Goal: Complete application form

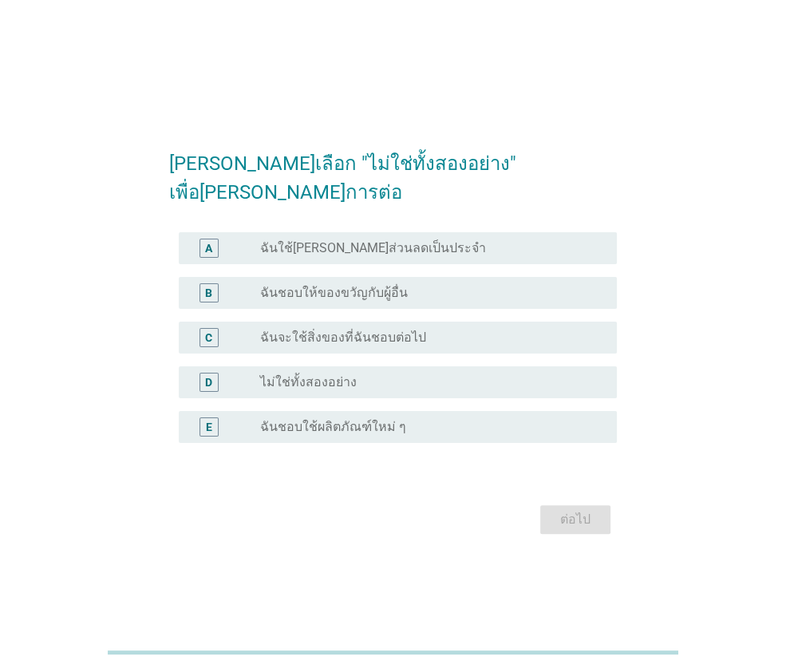
click at [306, 374] on label "ไม่ใช่ทั้งสองอย่าง" at bounding box center [308, 382] width 97 height 16
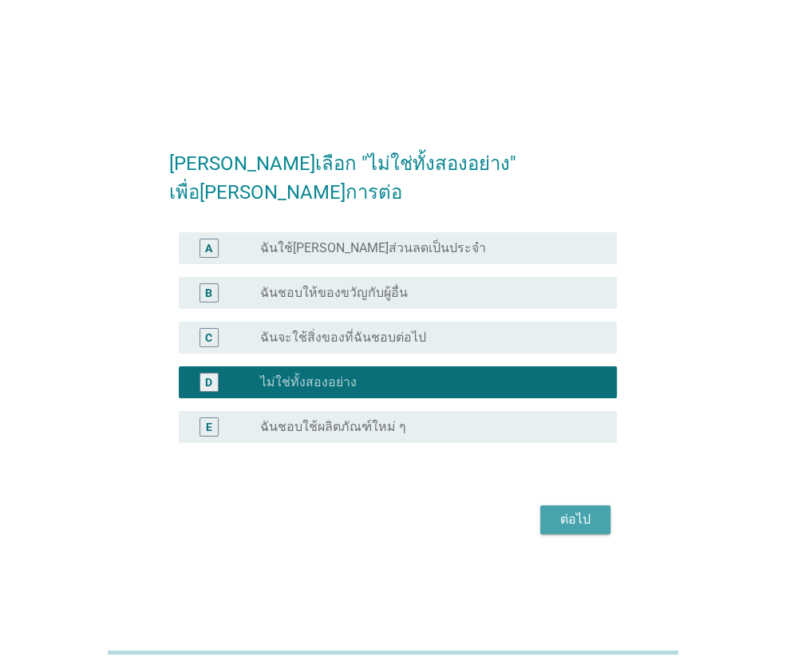
click at [583, 515] on div "ต่อไป" at bounding box center [575, 519] width 45 height 19
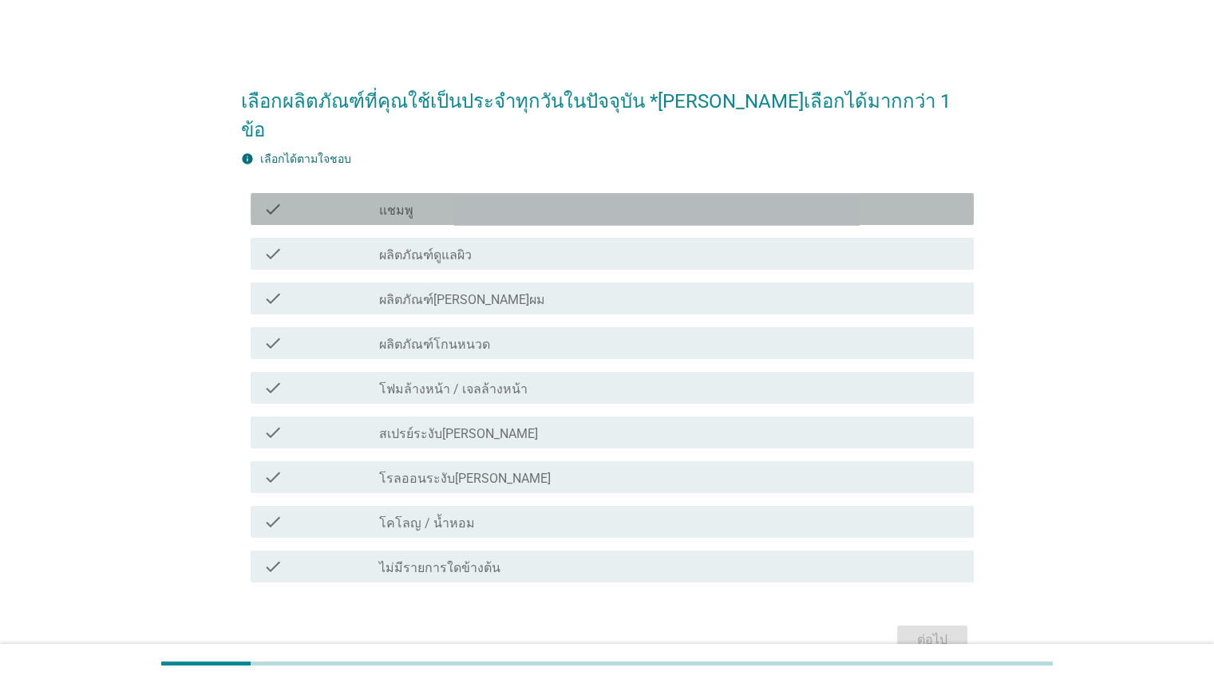
click at [407, 203] on label "แชมพู" at bounding box center [396, 211] width 34 height 16
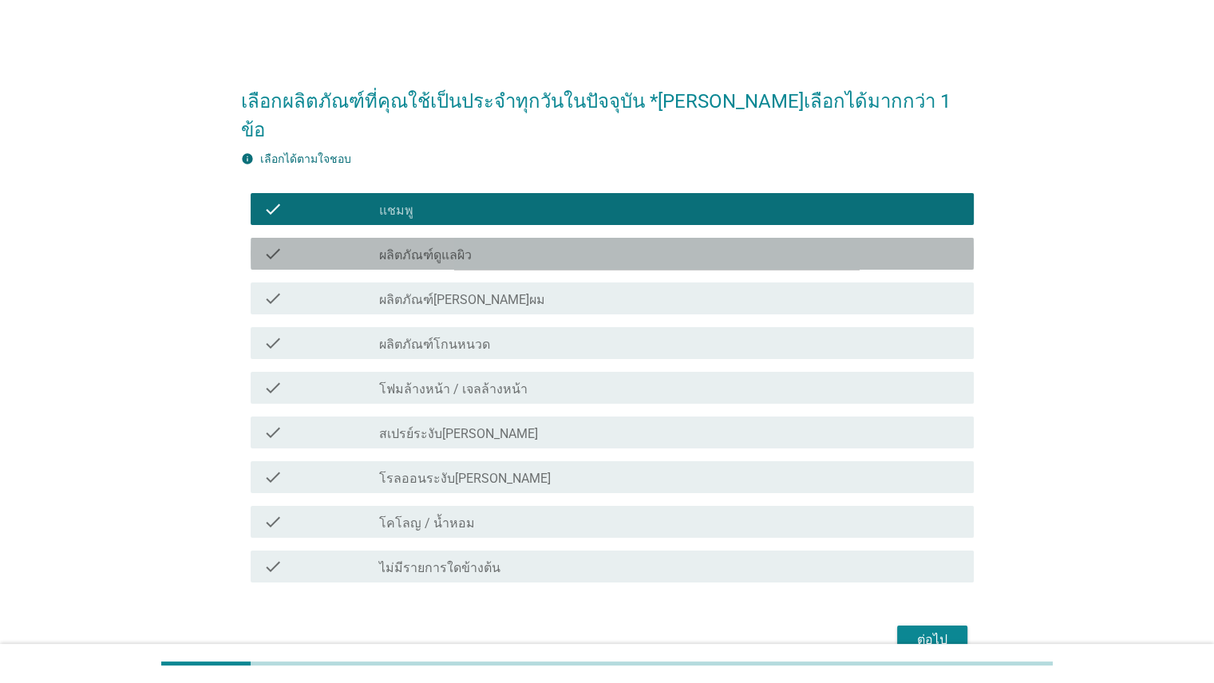
click at [468, 247] on label "ผลิตภัณฑ์ดูแลผิว" at bounding box center [425, 255] width 93 height 16
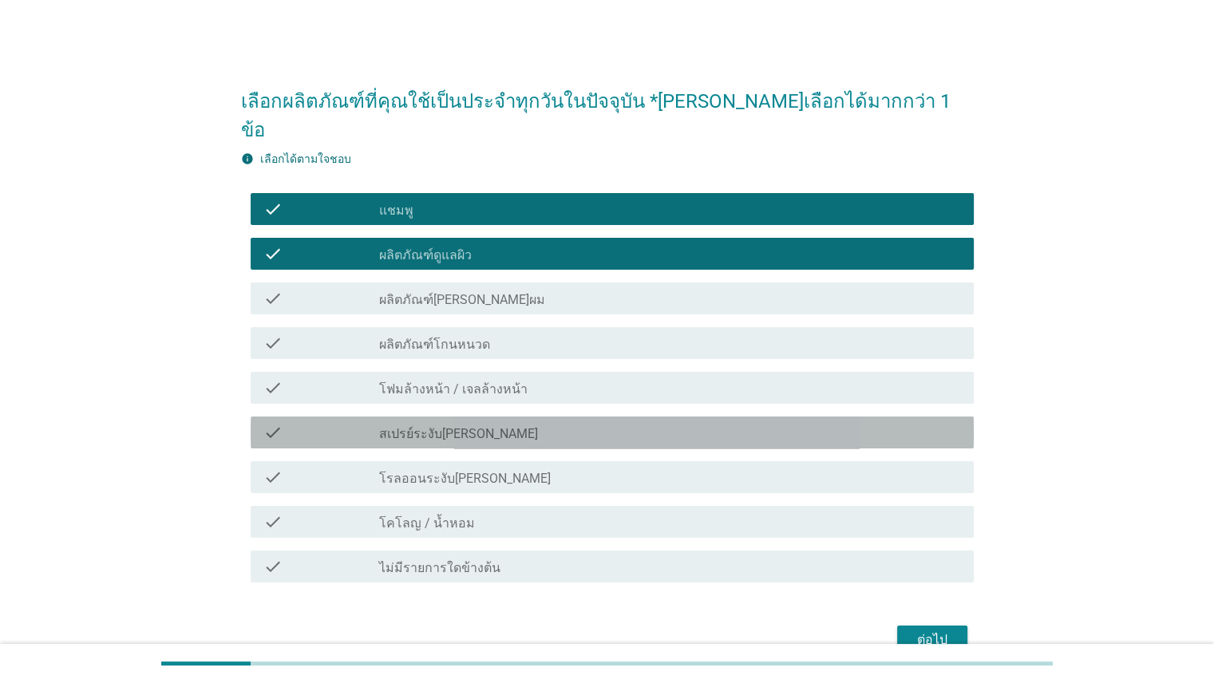
click at [484, 423] on div "check_box_outline_blank สเปรย์ระงับ[PERSON_NAME]" at bounding box center [669, 432] width 581 height 19
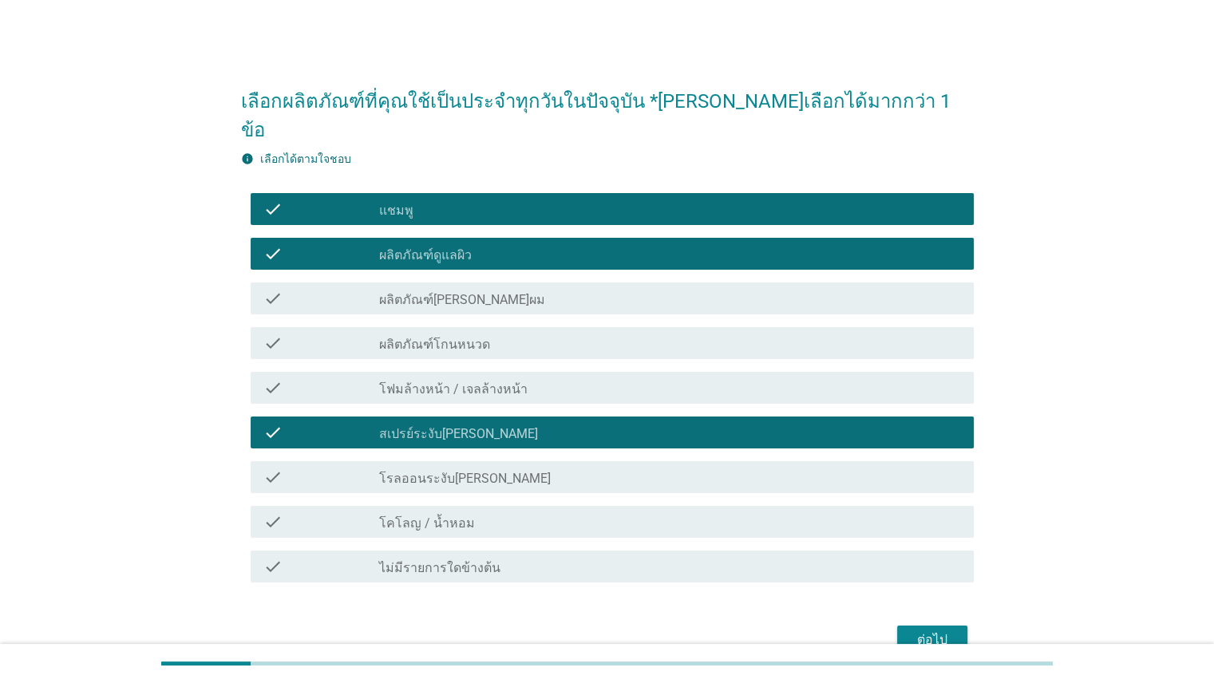
click at [485, 471] on label "โรลออนระงับ[PERSON_NAME]" at bounding box center [465, 479] width 172 height 16
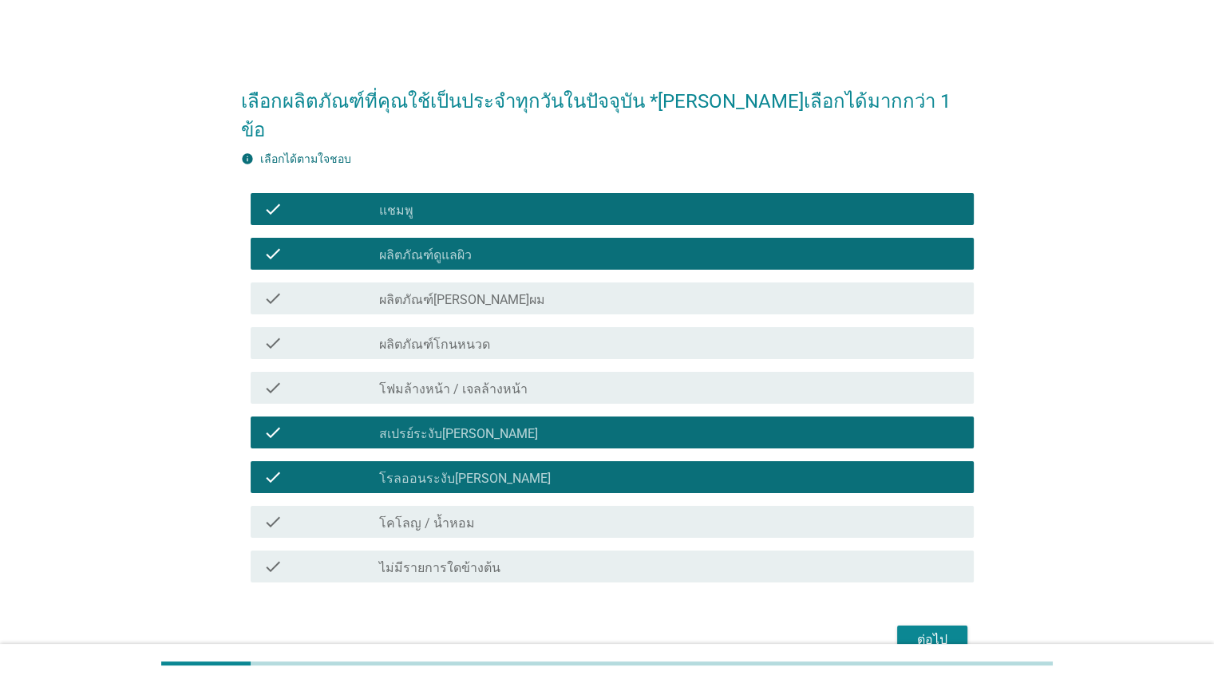
click at [497, 506] on div "check check_box_outline_blank โคโลญ / น้ำหอม" at bounding box center [612, 522] width 723 height 32
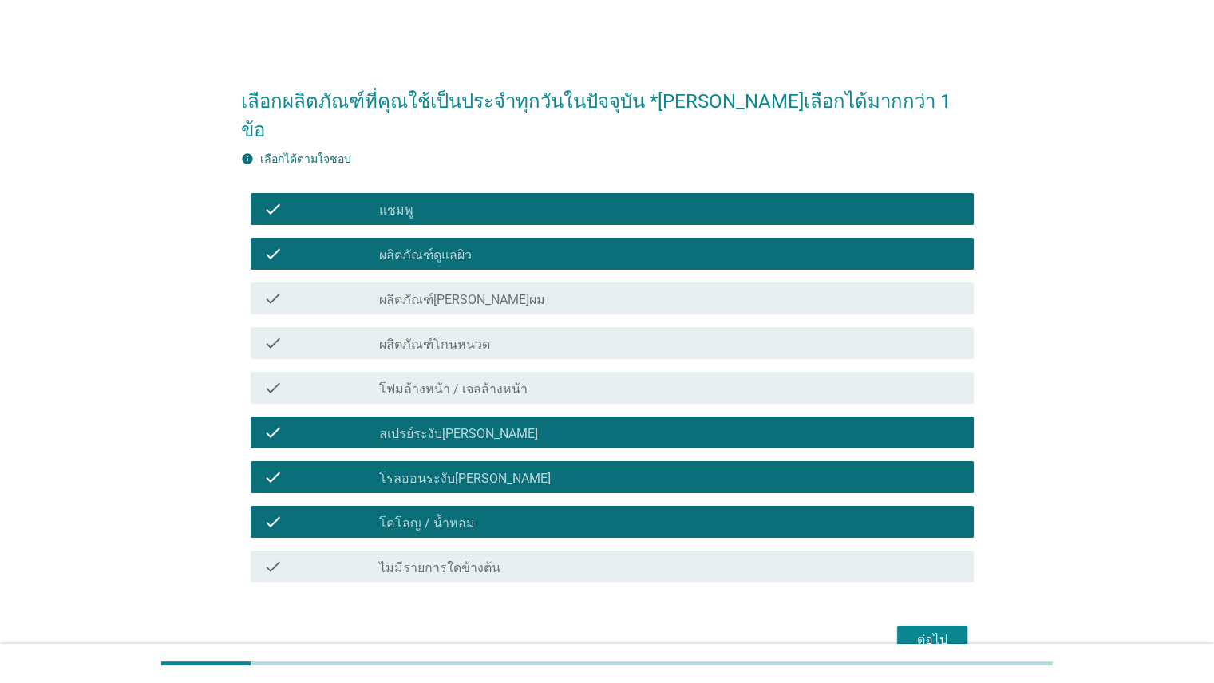
click at [784, 378] on div "check_box_outline_blank โฟมล้างหน้า / เจลล้างหน้า" at bounding box center [669, 387] width 581 height 19
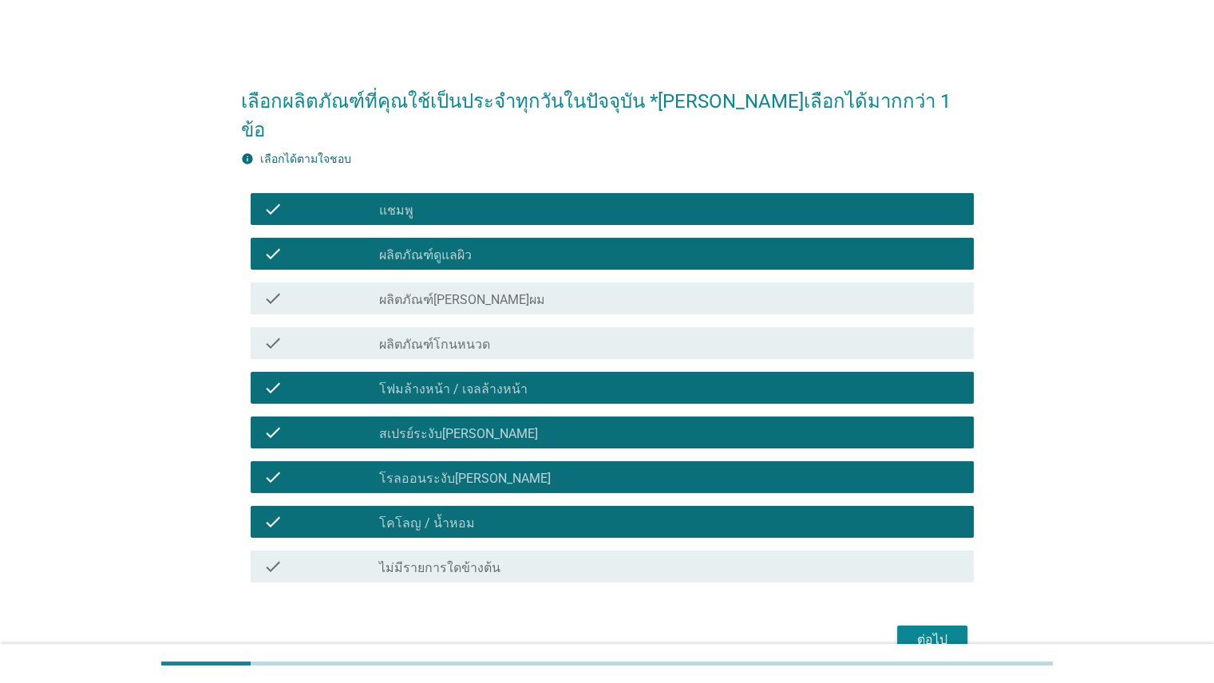
click at [785, 626] on button "ต่อไป" at bounding box center [932, 640] width 70 height 29
